Goal: Task Accomplishment & Management: Manage account settings

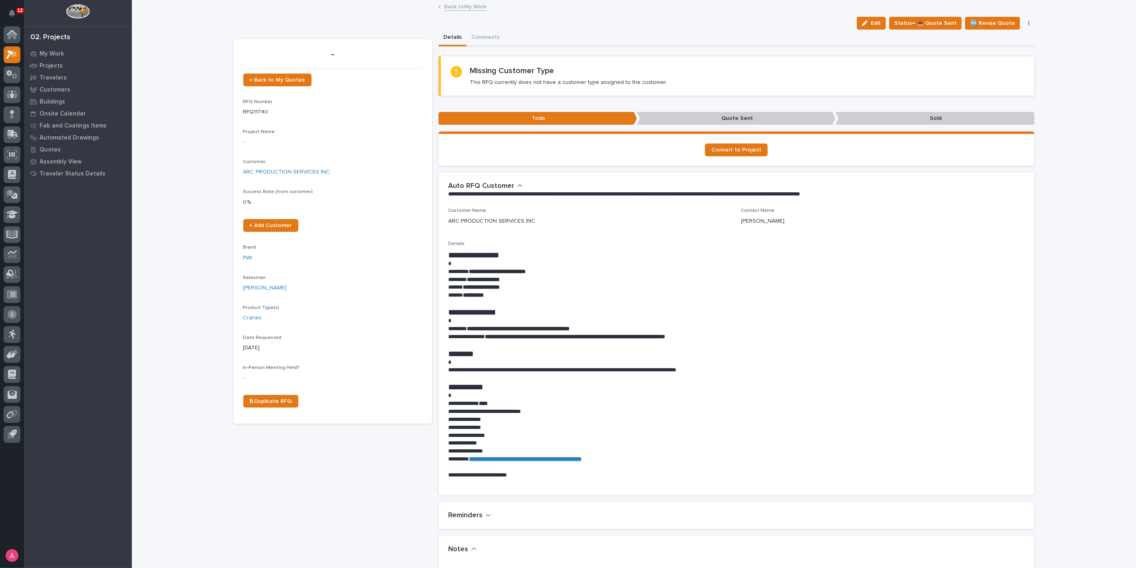
drag, startPoint x: 872, startPoint y: 23, endPoint x: 256, endPoint y: 162, distance: 632.1
click at [871, 23] on div "button" at bounding box center [866, 23] width 9 height 6
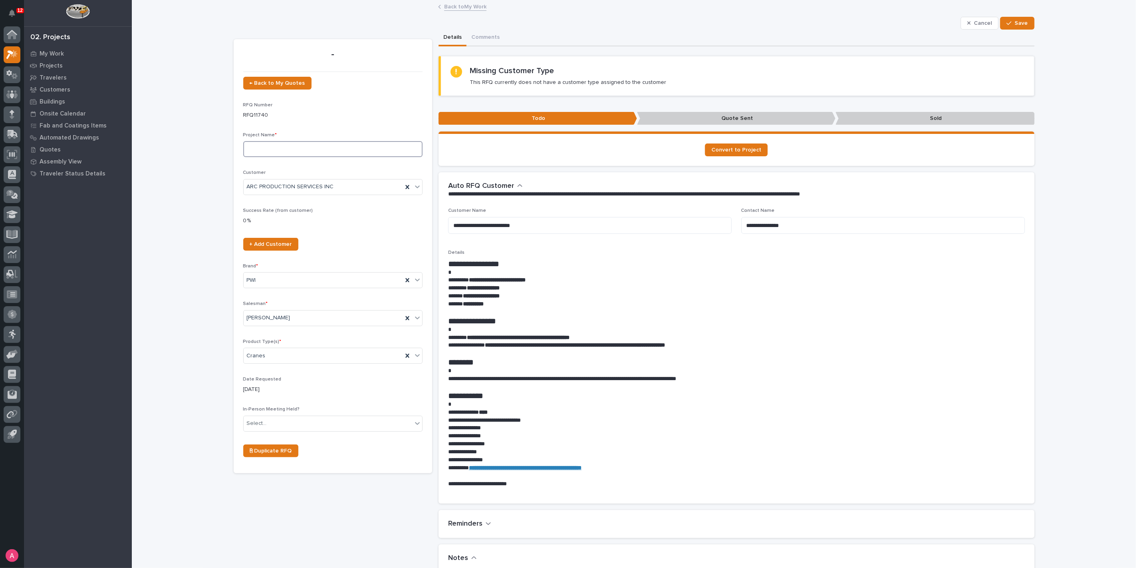
click at [270, 150] on input at bounding box center [332, 149] width 179 height 16
type input "3 Ton Crane System"
click at [405, 188] on icon at bounding box center [407, 187] width 4 height 4
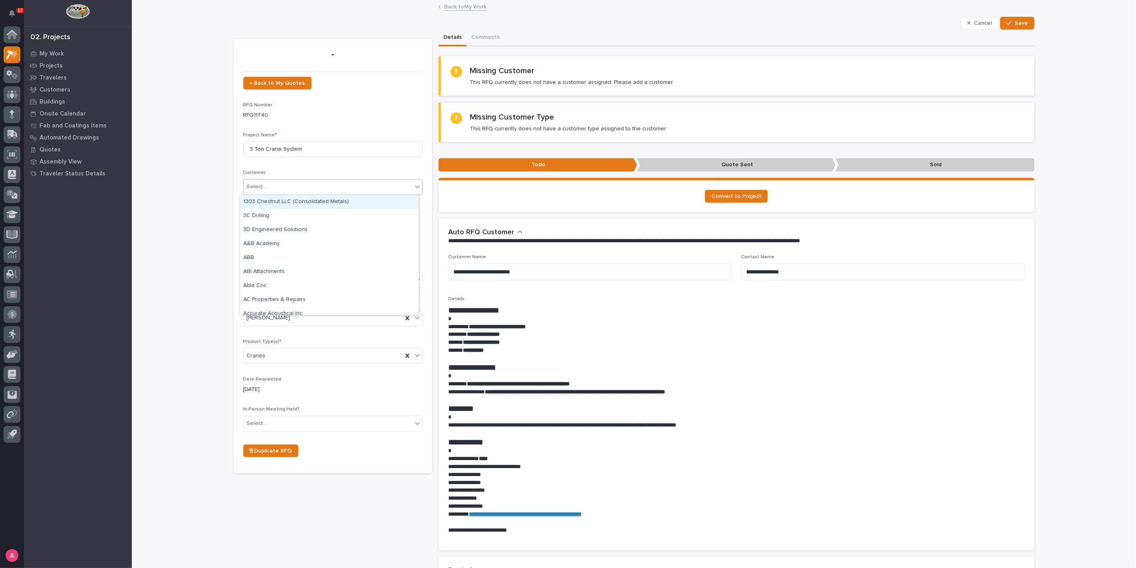
click at [383, 191] on div "Select..." at bounding box center [328, 186] width 169 height 13
type input "***"
click at [368, 210] on div "Arc Production Inc" at bounding box center [329, 216] width 179 height 14
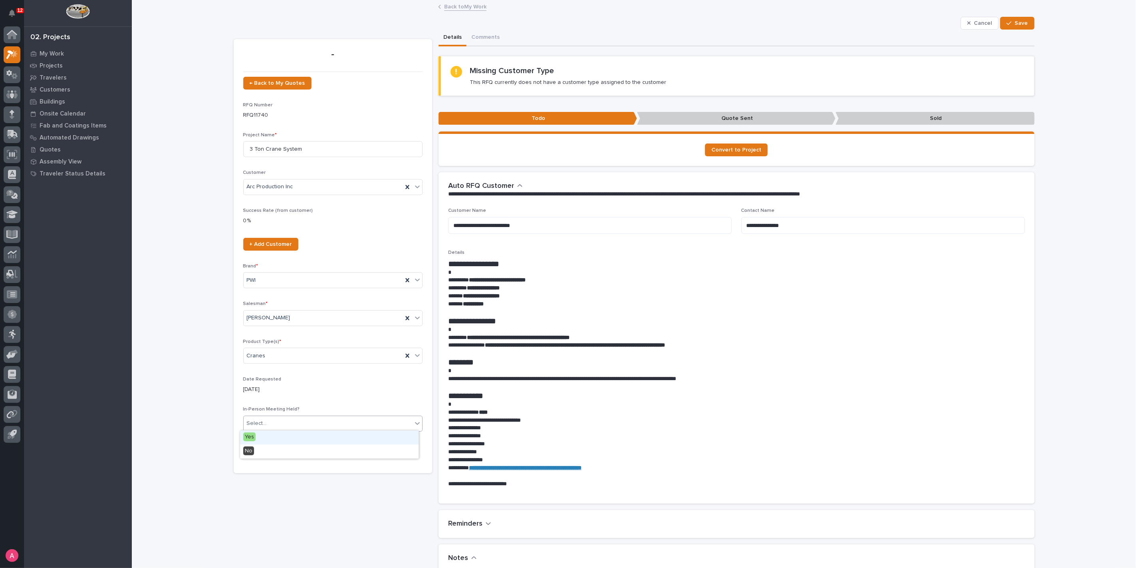
click at [288, 423] on div "Select..." at bounding box center [328, 423] width 169 height 13
click at [284, 451] on div "No" at bounding box center [329, 451] width 179 height 14
click at [1027, 24] on button "Save" at bounding box center [1017, 23] width 34 height 13
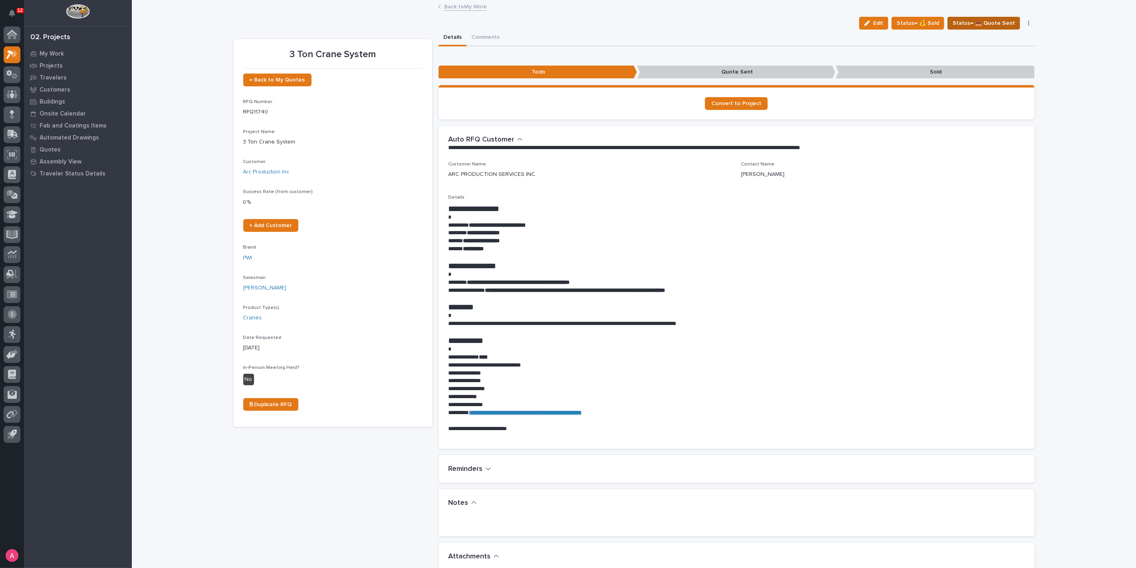
click at [998, 24] on span "Status→ 📤 Quote Sent" at bounding box center [984, 23] width 62 height 10
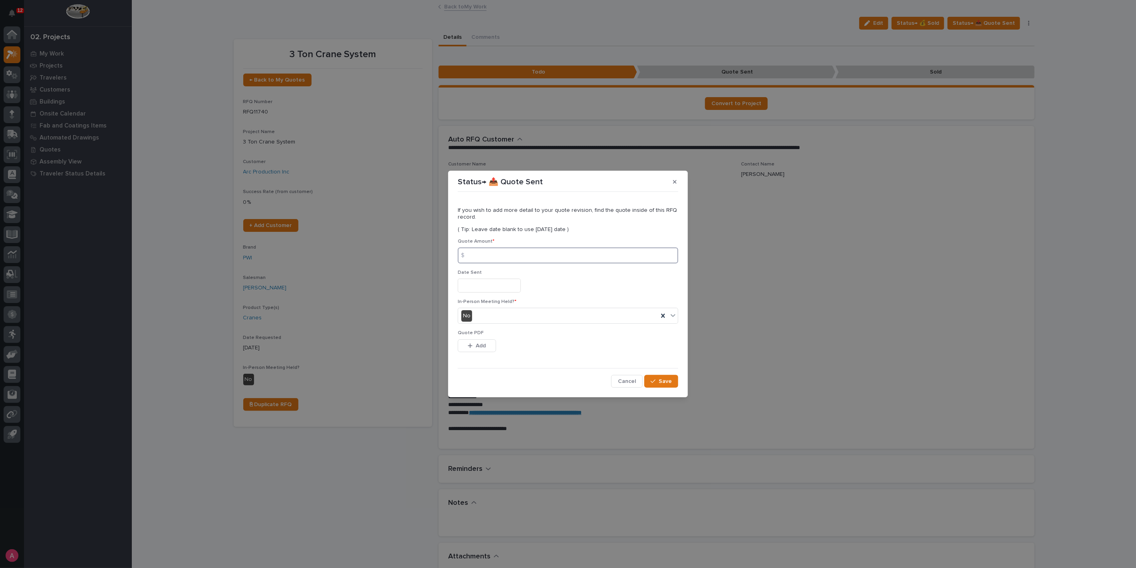
click at [525, 260] on input at bounding box center [568, 255] width 220 height 16
click at [501, 260] on input at bounding box center [568, 255] width 220 height 16
type input "36229"
click at [473, 343] on div "button" at bounding box center [472, 346] width 8 height 6
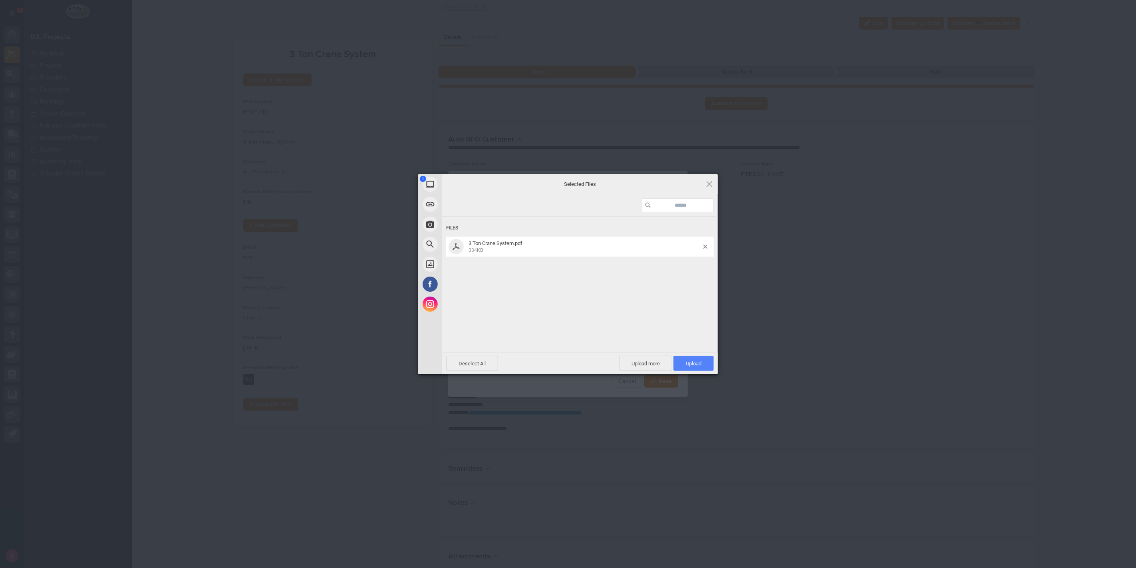
click at [707, 363] on span "Upload 1" at bounding box center [693, 362] width 40 height 15
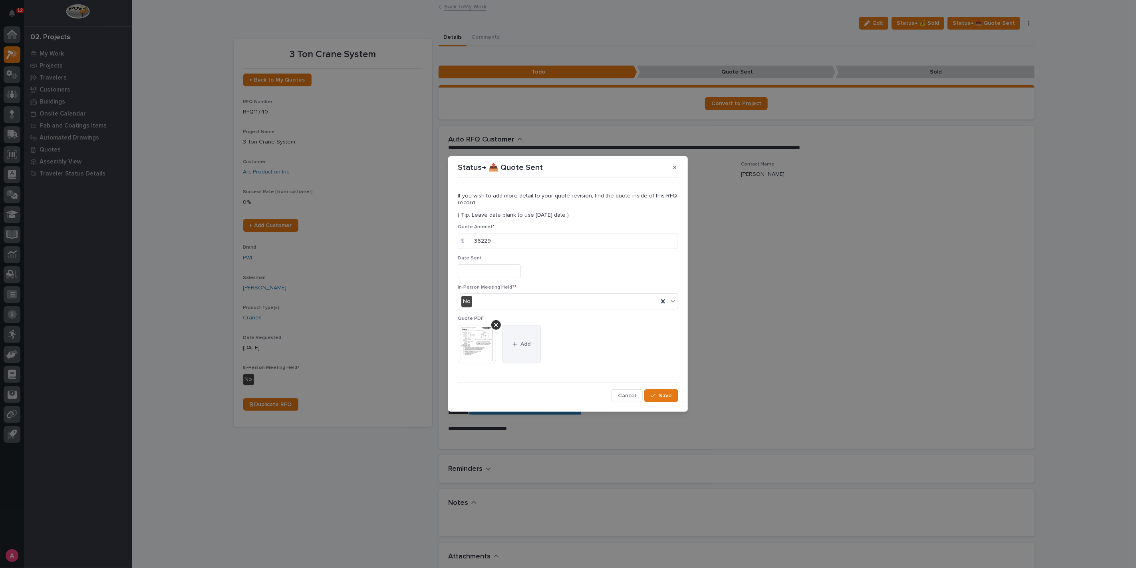
click at [521, 334] on button "Add" at bounding box center [521, 344] width 38 height 38
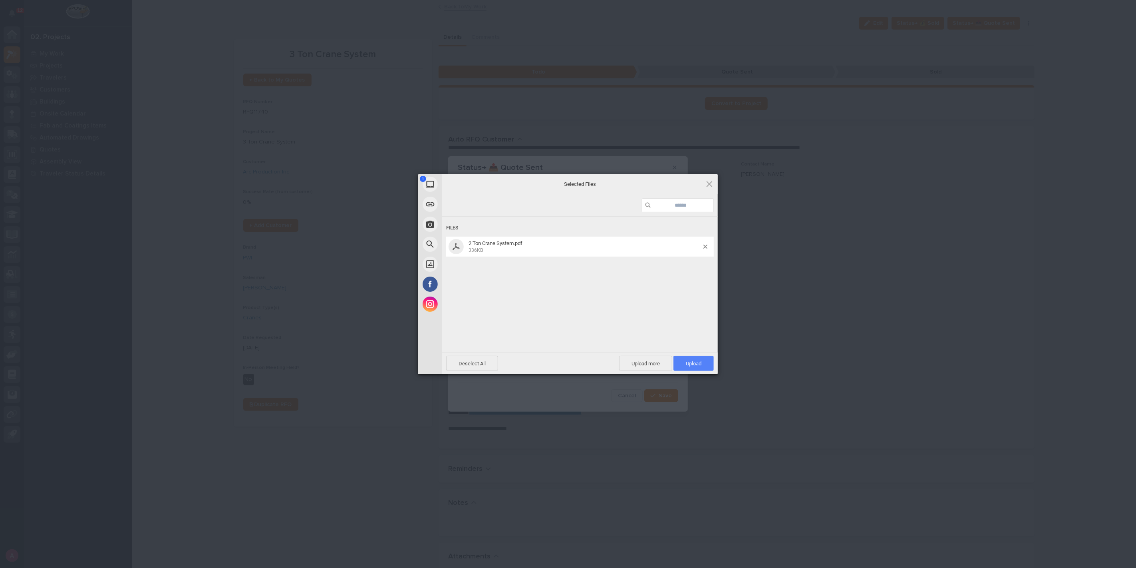
click at [688, 359] on span "Upload 1" at bounding box center [693, 362] width 40 height 15
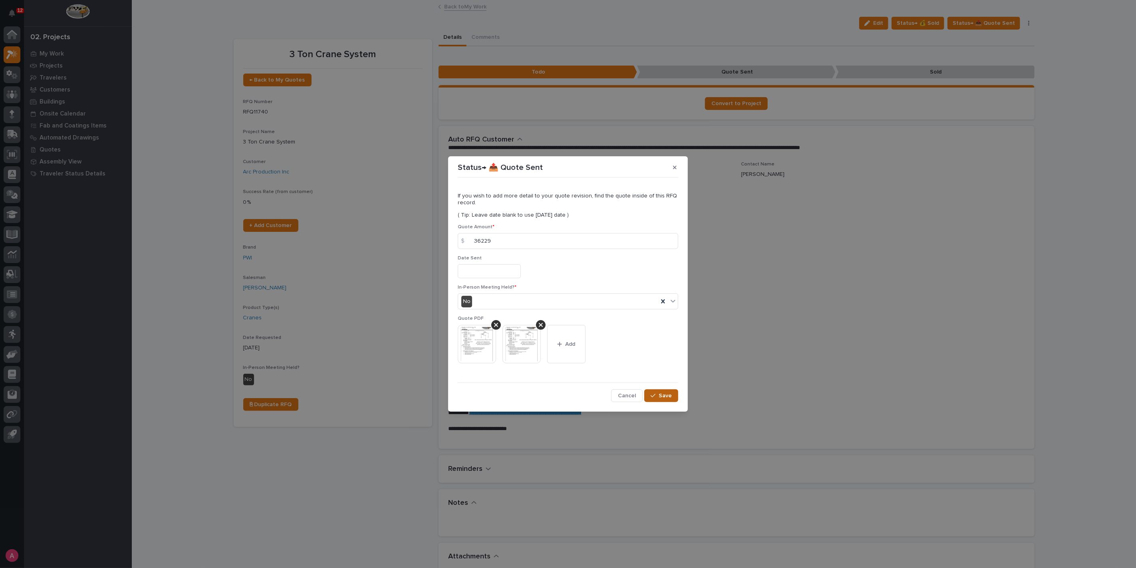
click at [673, 395] on button "Save" at bounding box center [661, 395] width 34 height 13
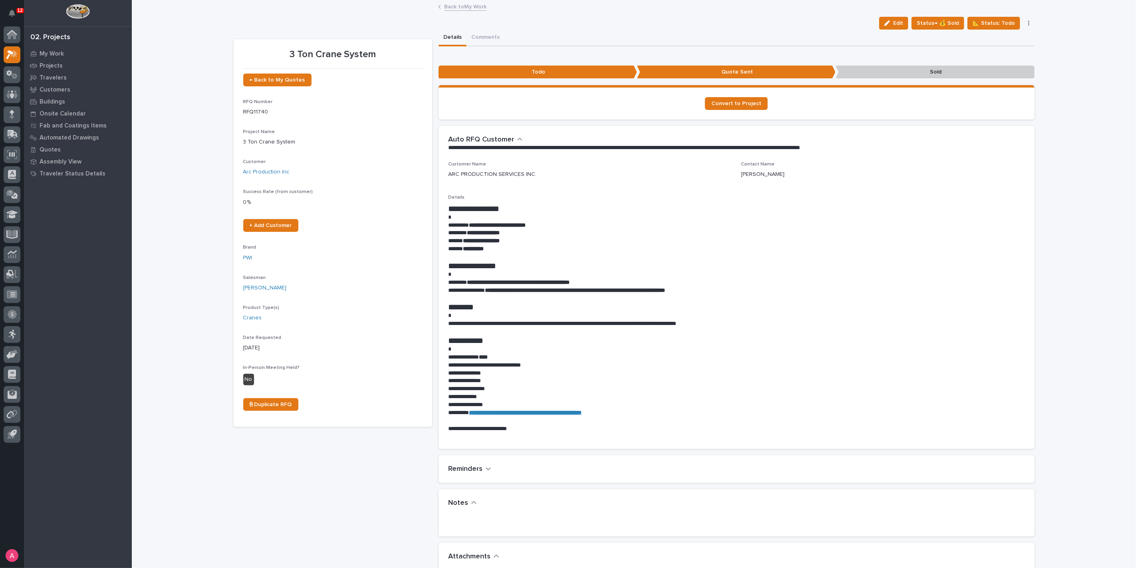
click at [461, 2] on link "Back to My Work" at bounding box center [465, 6] width 42 height 9
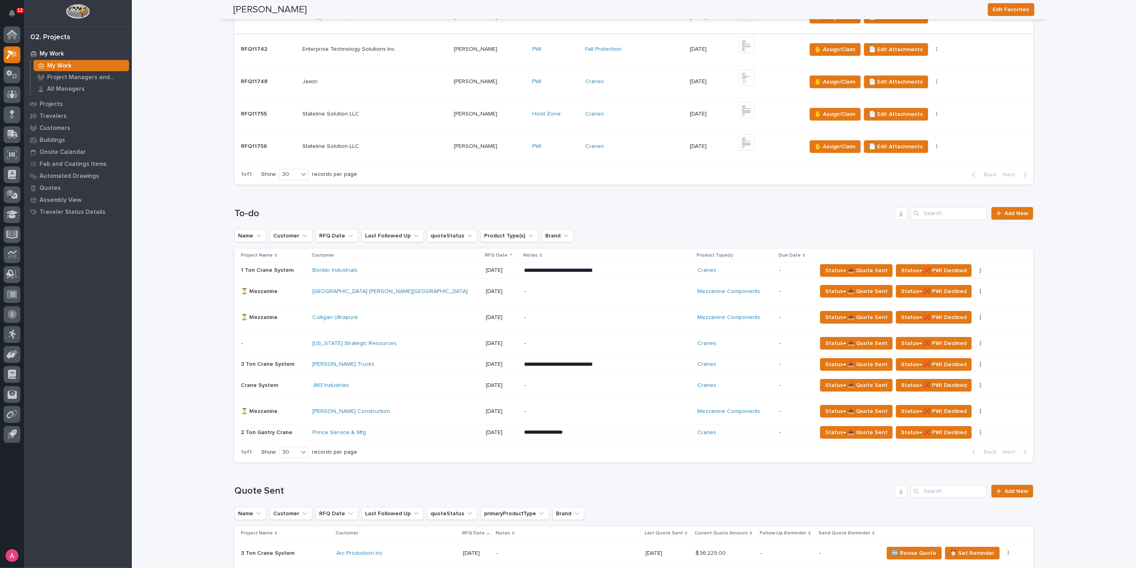
scroll to position [266, 0]
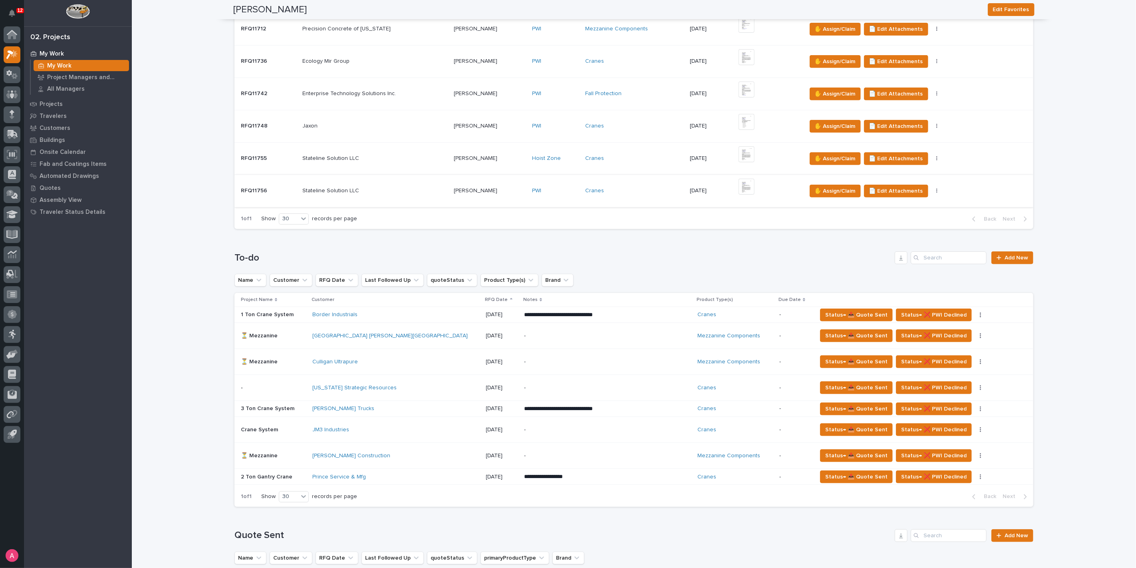
click at [744, 184] on img at bounding box center [747, 187] width 16 height 16
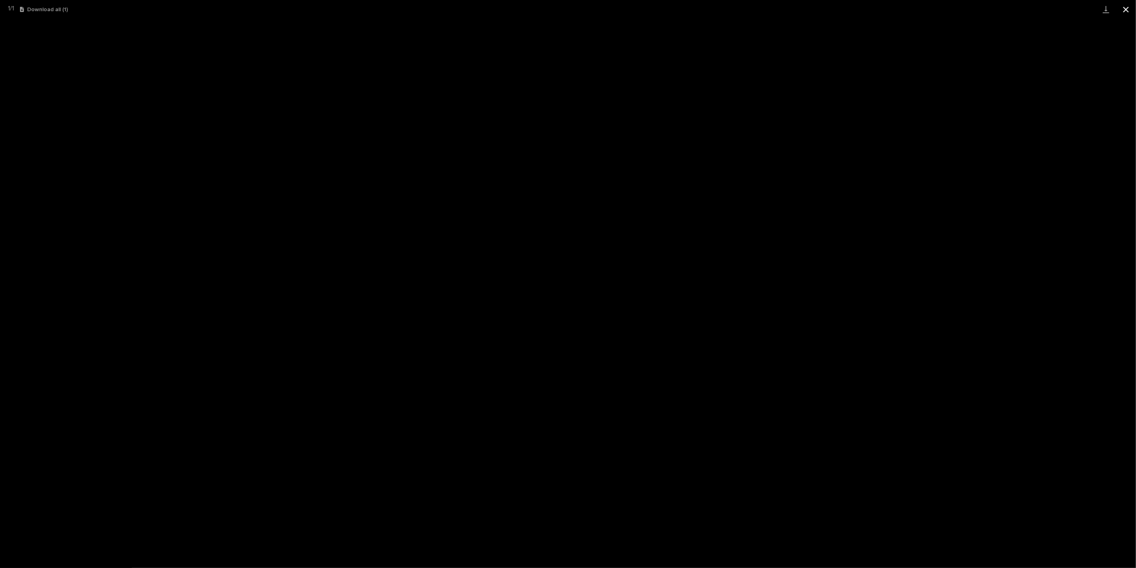
click at [1125, 6] on button "Close gallery" at bounding box center [1126, 9] width 20 height 19
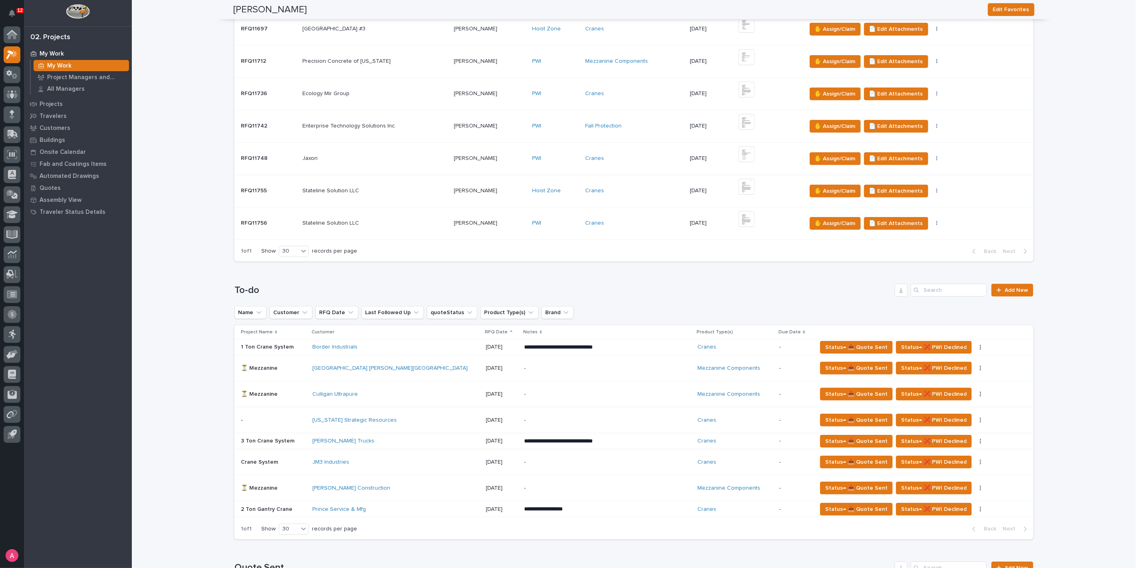
scroll to position [222, 0]
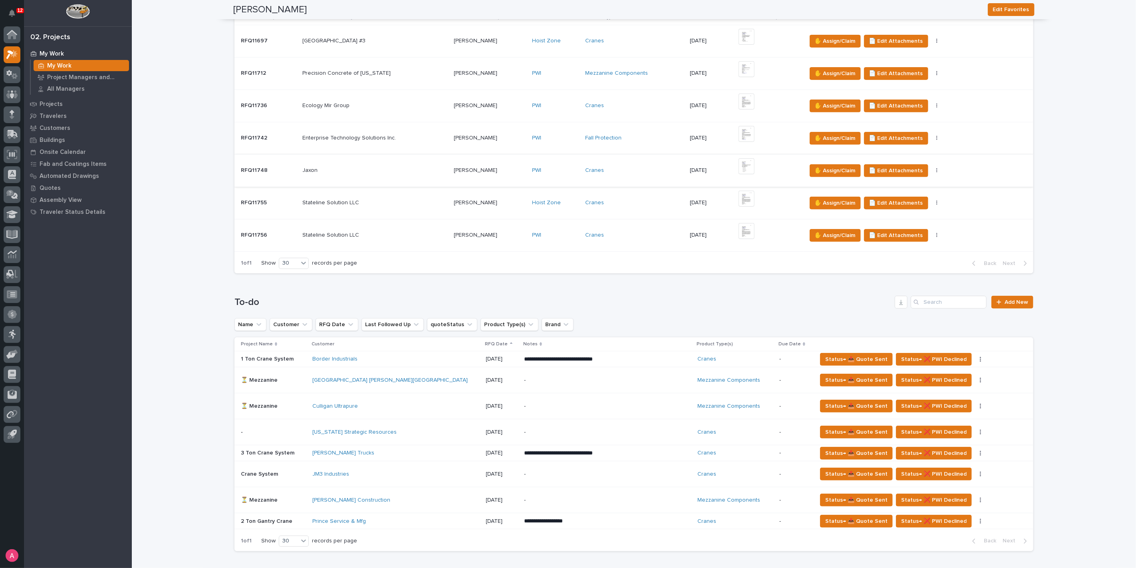
click at [741, 167] on img at bounding box center [747, 166] width 16 height 16
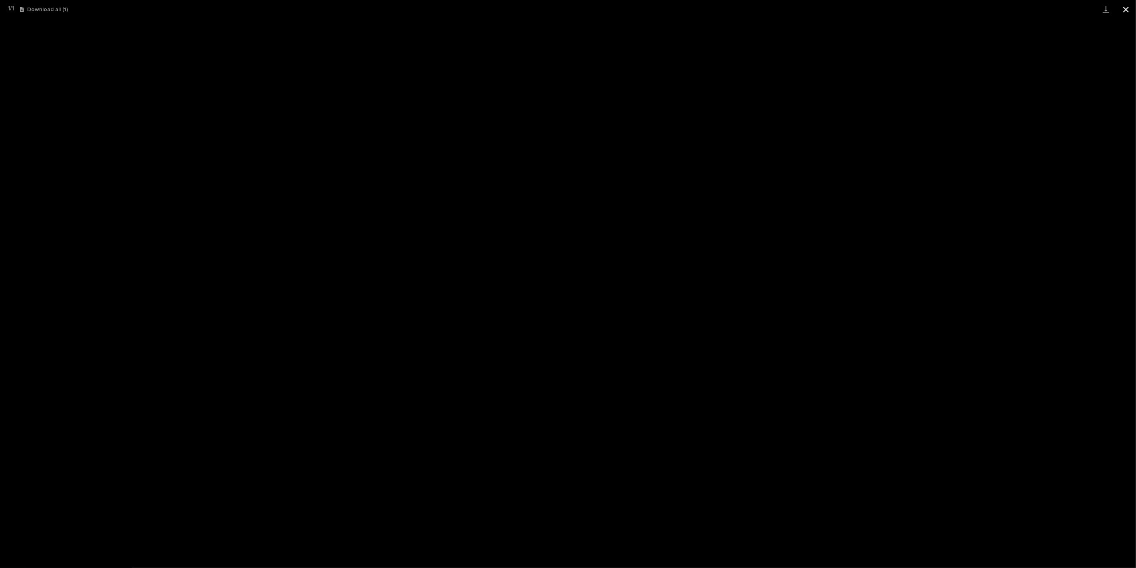
click at [1124, 11] on button "Close gallery" at bounding box center [1126, 9] width 20 height 19
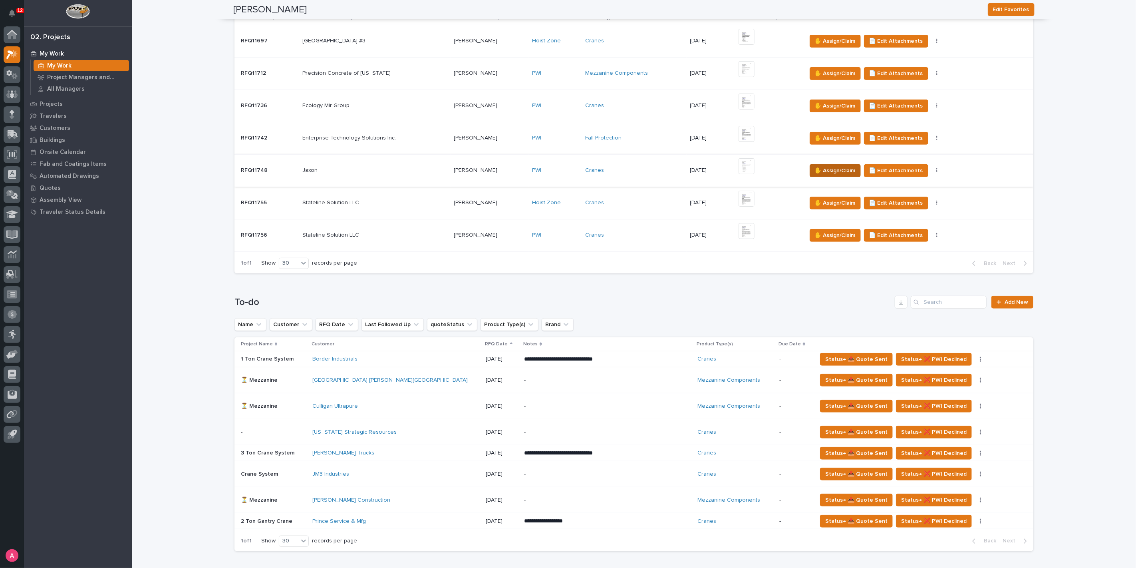
click at [840, 167] on span "✋ Assign/Claim" at bounding box center [835, 171] width 41 height 10
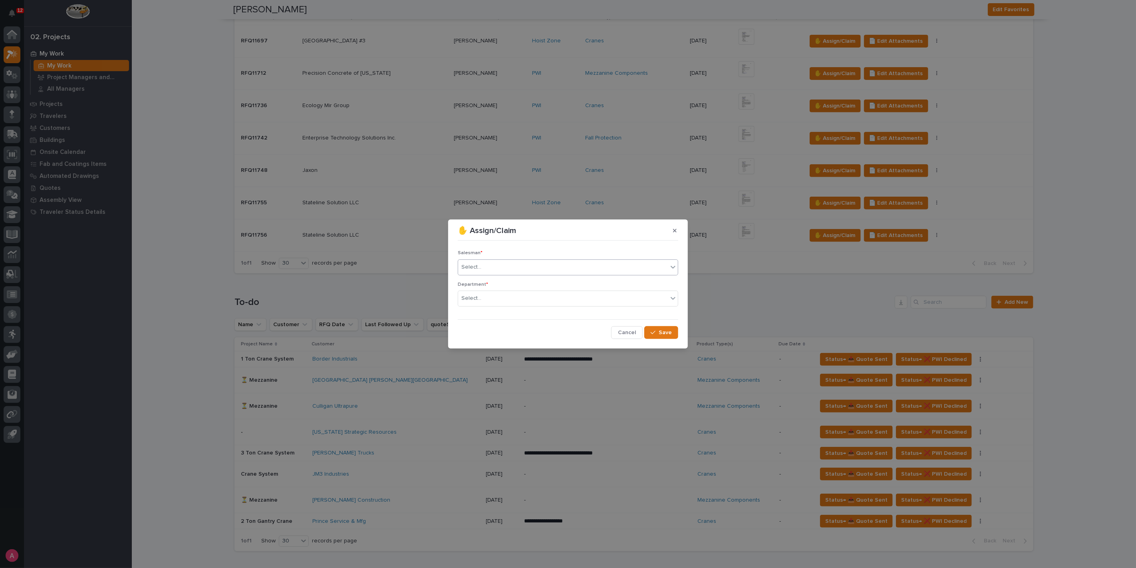
click at [486, 265] on div "Select..." at bounding box center [563, 266] width 210 height 13
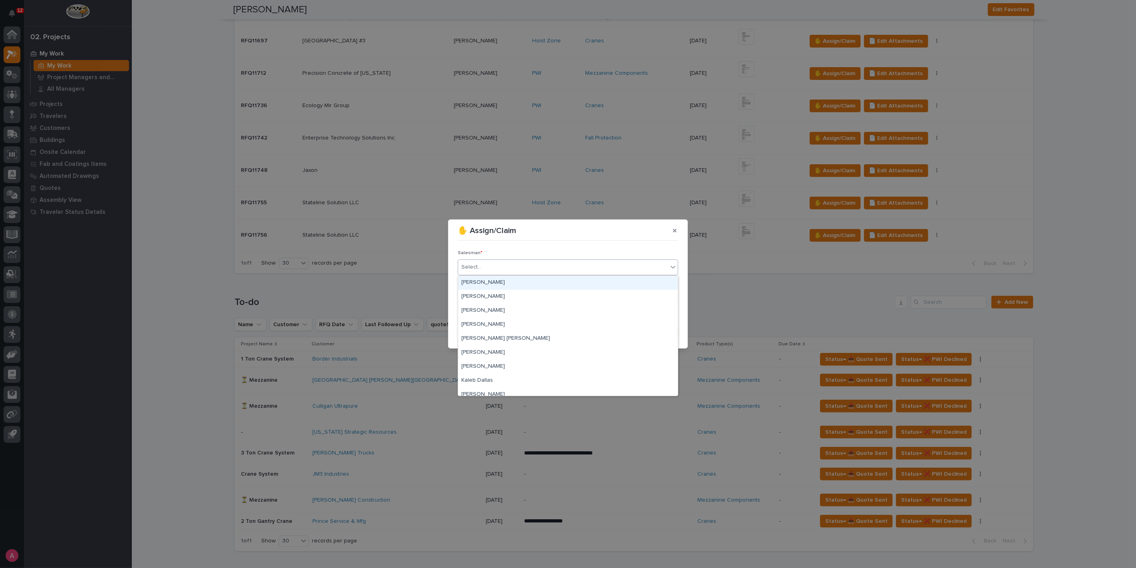
click at [488, 281] on div "[PERSON_NAME]" at bounding box center [568, 283] width 220 height 14
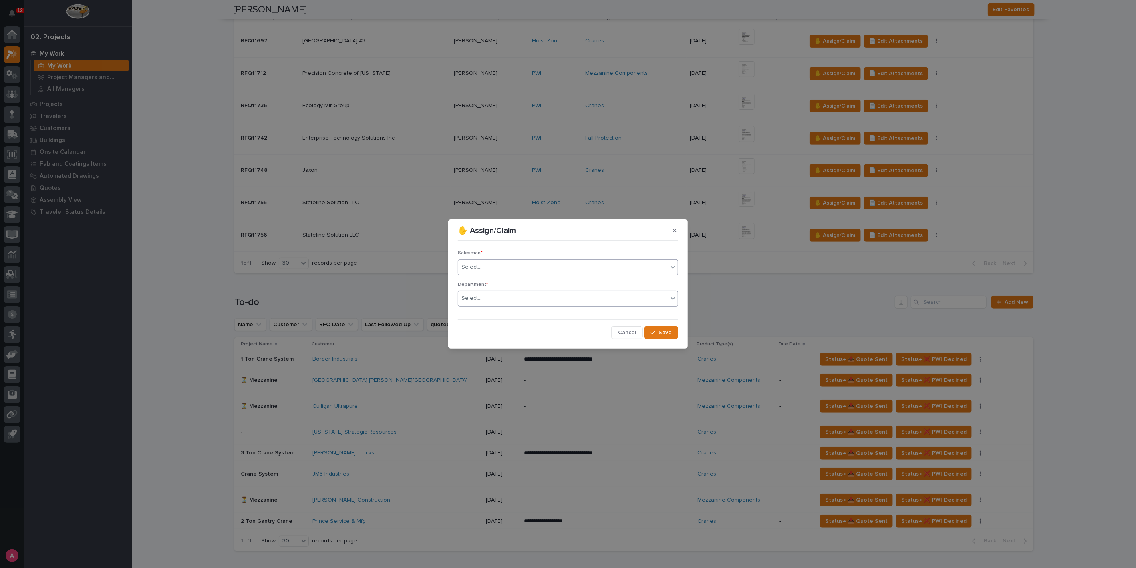
click at [493, 298] on div "Select..." at bounding box center [563, 298] width 210 height 13
click at [495, 313] on span "National Sales" at bounding box center [481, 313] width 40 height 9
click at [662, 338] on button "Save" at bounding box center [661, 332] width 34 height 13
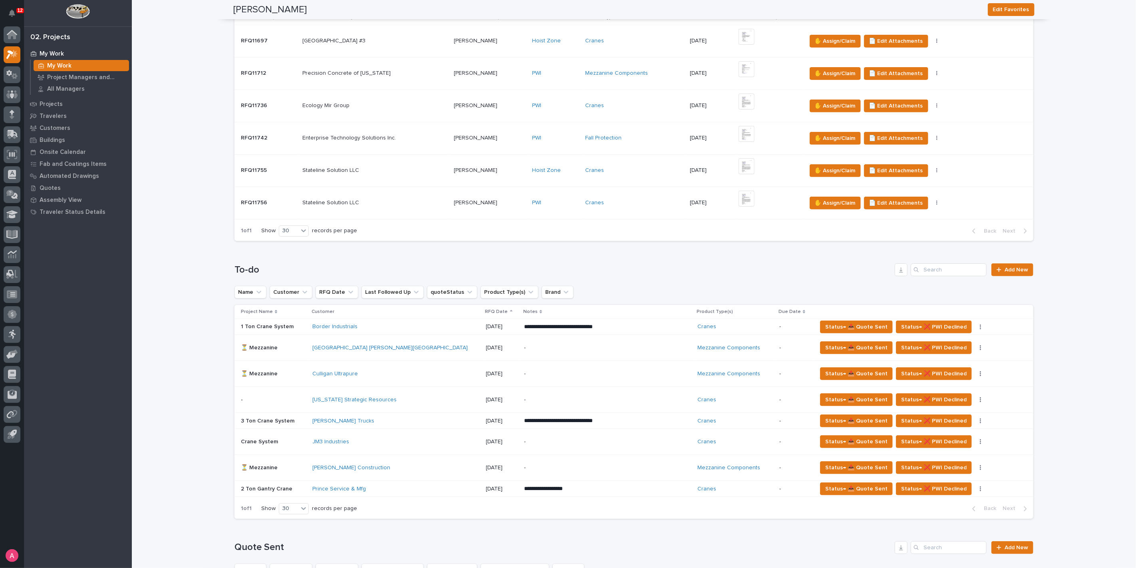
click at [644, 138] on div "Fall Protection" at bounding box center [634, 138] width 98 height 7
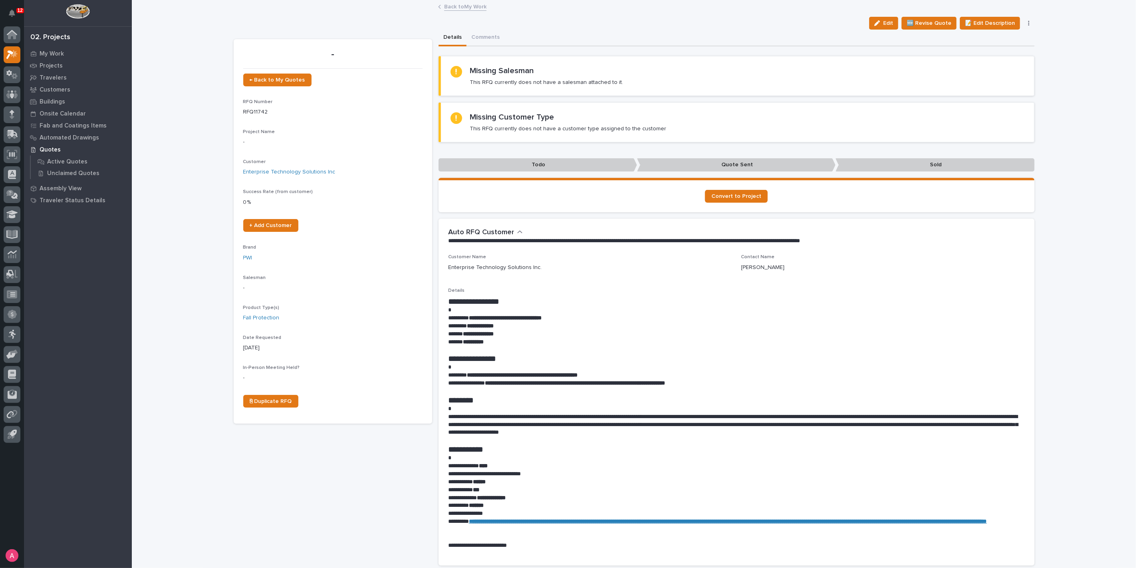
click at [451, 7] on link "Back to My Work" at bounding box center [465, 6] width 42 height 9
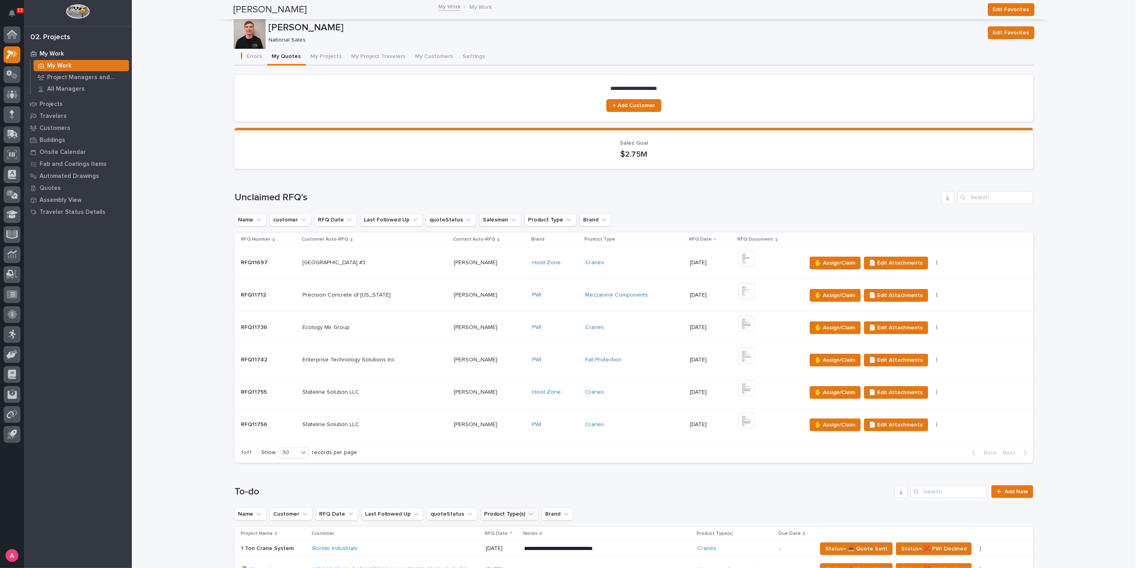
scroll to position [222, 0]
